Goal: Information Seeking & Learning: Learn about a topic

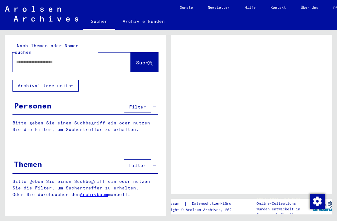
scroll to position [17, -2]
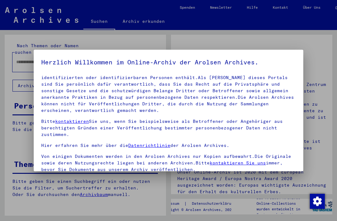
scroll to position [34, 0]
click at [308, 27] on div at bounding box center [168, 110] width 337 height 221
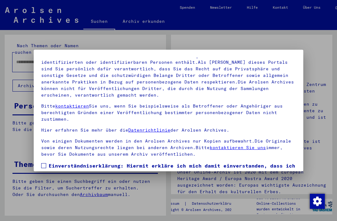
scroll to position [17, 0]
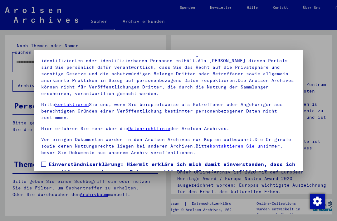
click at [44, 163] on span at bounding box center [43, 163] width 5 height 5
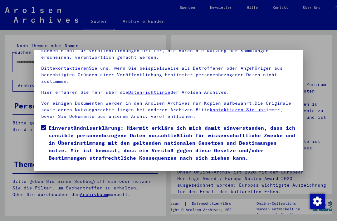
click at [52, 165] on button "Ich stimme zu" at bounding box center [64, 171] width 47 height 12
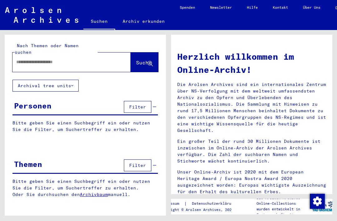
scroll to position [66, 0]
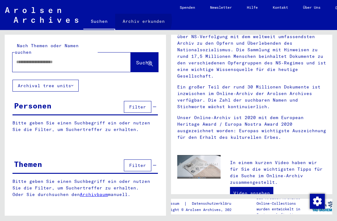
click at [141, 20] on link "Archiv erkunden" at bounding box center [143, 21] width 57 height 15
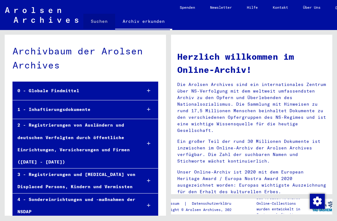
click at [103, 19] on link "Suchen" at bounding box center [99, 21] width 32 height 15
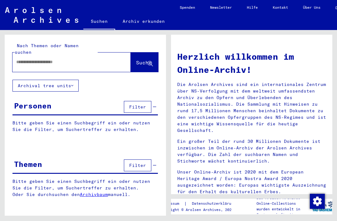
click at [129, 101] on button "Filter" at bounding box center [137, 107] width 27 height 12
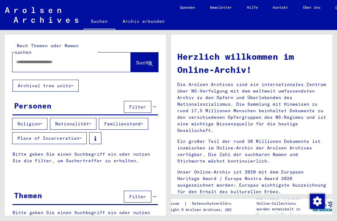
click at [141, 101] on button "Filter" at bounding box center [137, 107] width 27 height 12
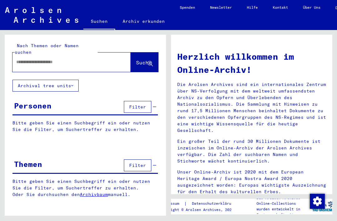
click at [141, 101] on button "Filter" at bounding box center [137, 107] width 27 height 12
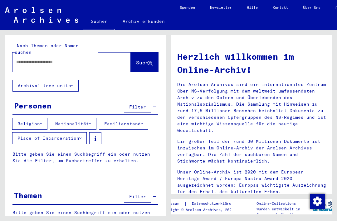
click at [135, 104] on span "Filter" at bounding box center [137, 107] width 17 height 6
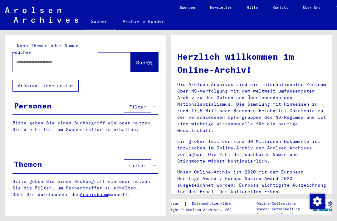
click at [100, 99] on div "Personen Filter" at bounding box center [85, 107] width 146 height 16
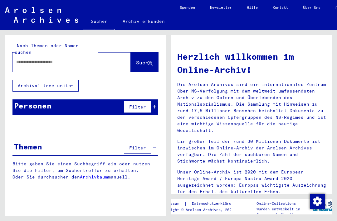
click at [97, 90] on div "Nach Themen oder Namen suchen Suche Archival tree units Personen Filter Bitte g…" at bounding box center [85, 112] width 161 height 155
